Goal: Task Accomplishment & Management: Manage account settings

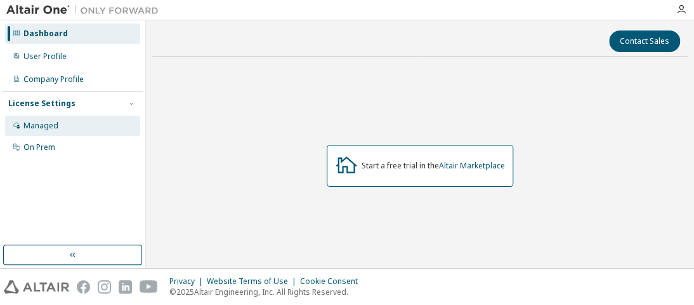
click at [37, 128] on div "Managed" at bounding box center [40, 126] width 35 height 10
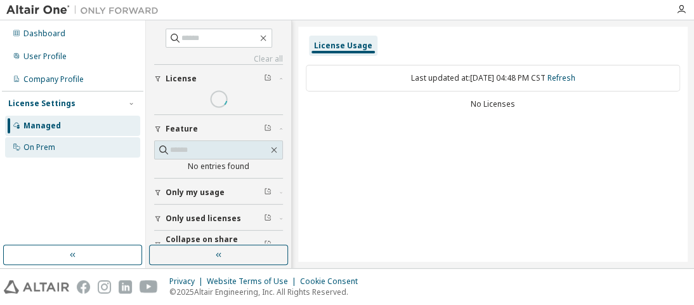
click at [44, 145] on div "On Prem" at bounding box center [39, 147] width 32 height 10
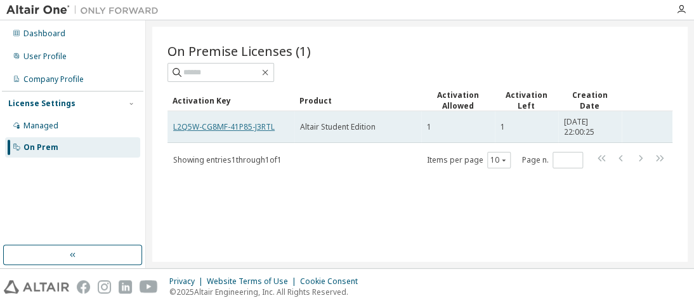
click at [189, 124] on link "L2Q5W-CG8MF-41P85-J3RTL" at bounding box center [224, 126] width 102 height 11
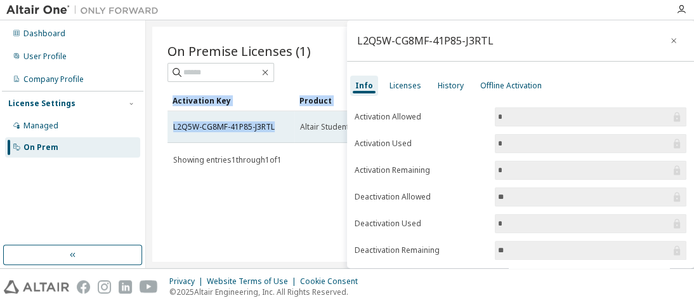
drag, startPoint x: 166, startPoint y: 120, endPoint x: 274, endPoint y: 124, distance: 108.0
click at [274, 124] on div "On Premise Licenses (1) Clear Load Save Save As Field Operator Value Select fil…" at bounding box center [420, 144] width 536 height 235
copy div "Activation Key Product Activation Allowed Activation Left Creation Date L2Q5W-C…"
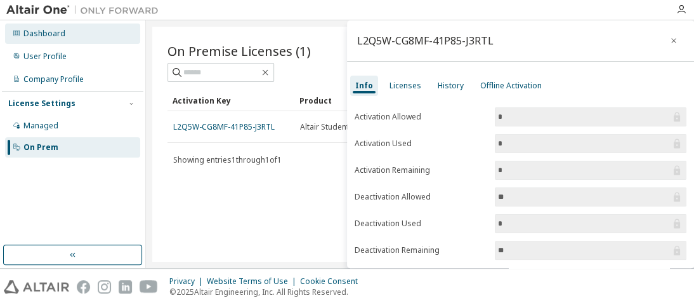
click at [122, 34] on div "Dashboard" at bounding box center [72, 33] width 135 height 20
